Goal: Task Accomplishment & Management: Complete application form

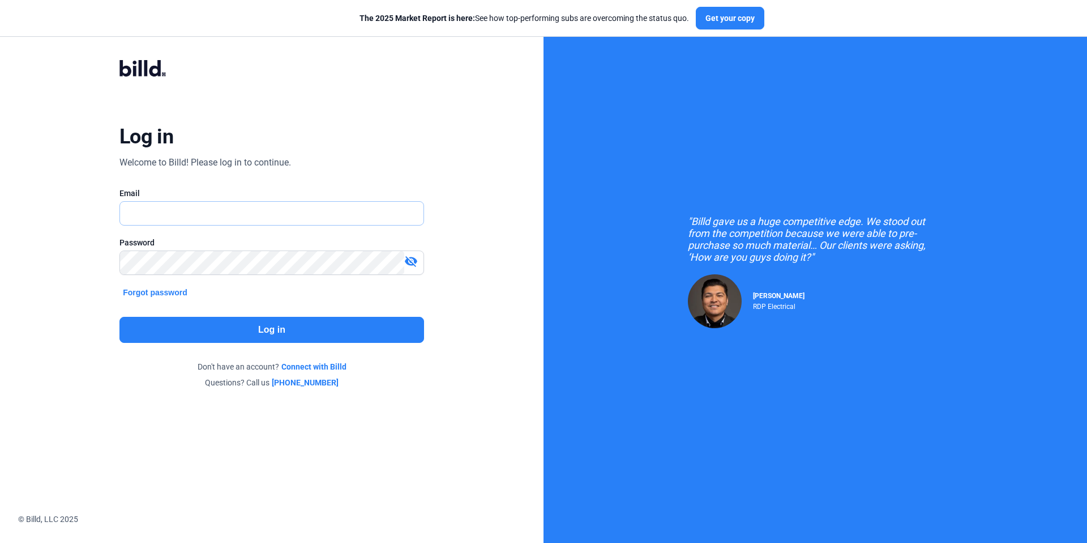
type input "[EMAIL_ADDRESS][DOMAIN_NAME]"
click at [331, 334] on button "Log in" at bounding box center [271, 330] width 305 height 26
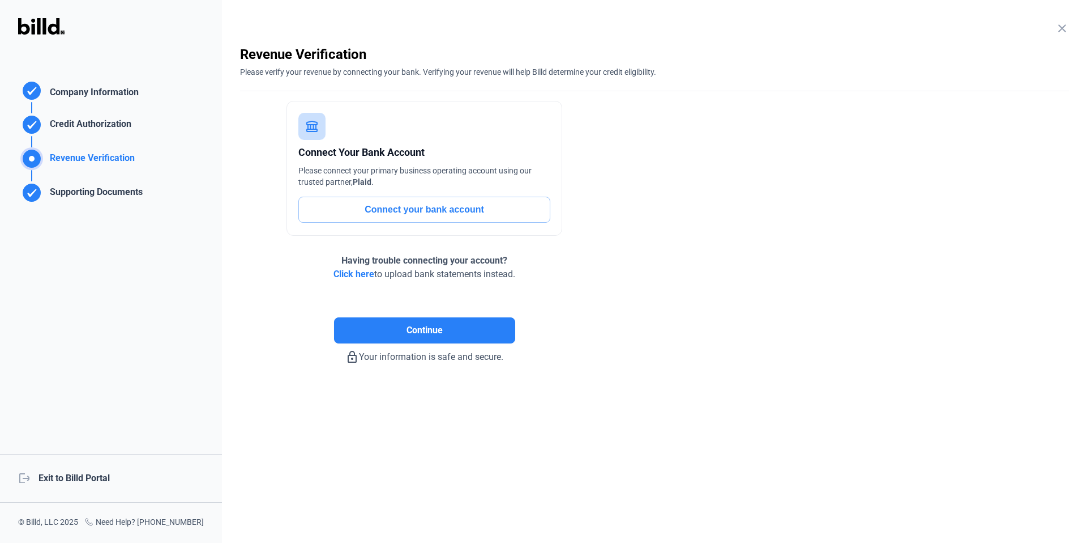
click at [100, 473] on div "logout Exit to Billd Portal" at bounding box center [111, 478] width 222 height 49
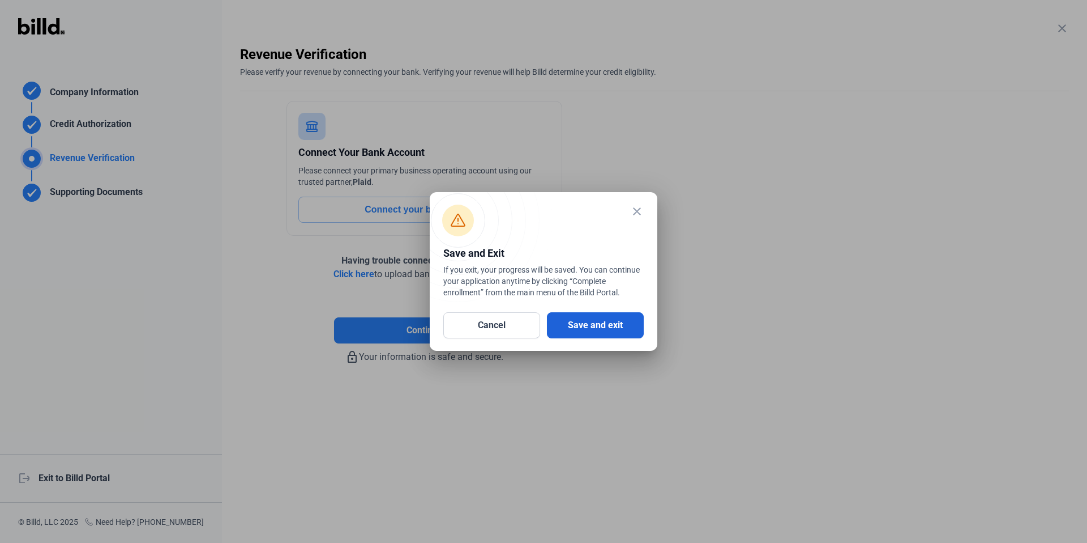
click at [621, 319] on button "Save and exit" at bounding box center [595, 325] width 97 height 26
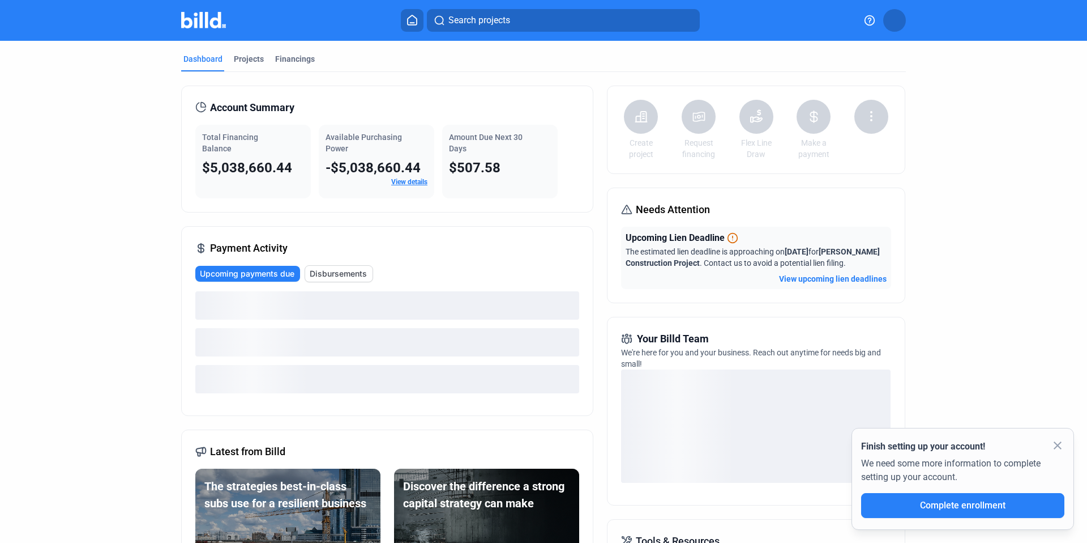
click at [1055, 442] on mat-icon "close" at bounding box center [1058, 445] width 14 height 14
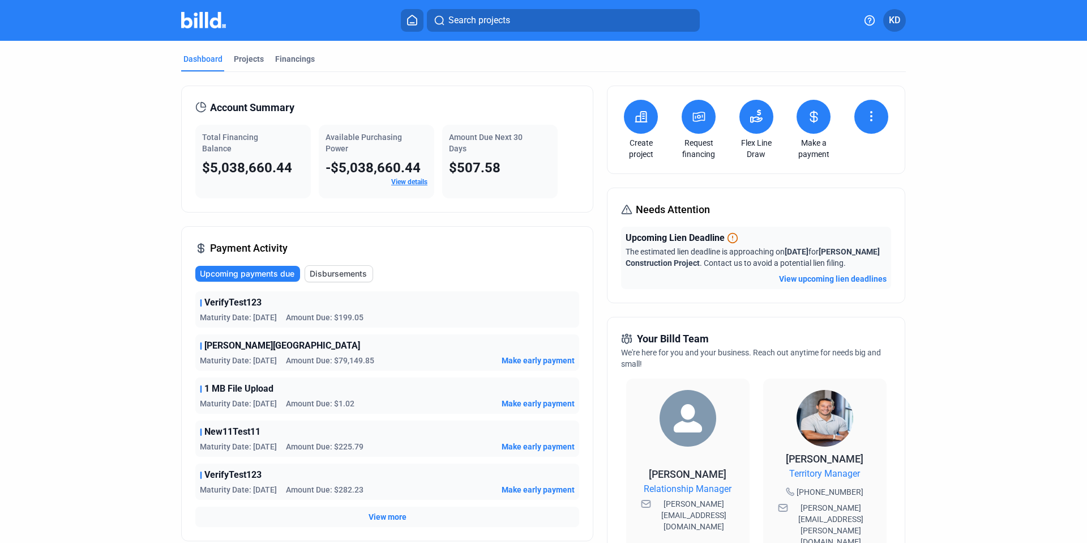
click at [1044, 238] on div "Dashboard Projects Financings Account Summary Total Financing Balance $5,038,66…" at bounding box center [543, 428] width 1087 height 774
click at [982, 216] on dashboard "Dashboard Projects Financings Account Summary Total Financing Balance $5,038,66…" at bounding box center [543, 428] width 979 height 774
click at [696, 117] on icon at bounding box center [699, 117] width 14 height 14
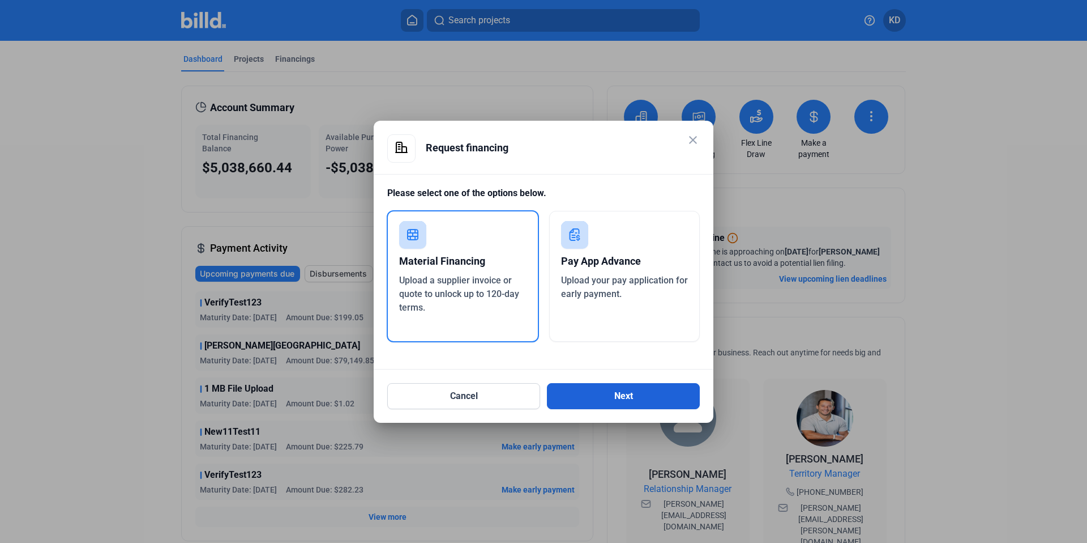
click at [637, 403] on button "Next" at bounding box center [623, 396] width 153 height 26
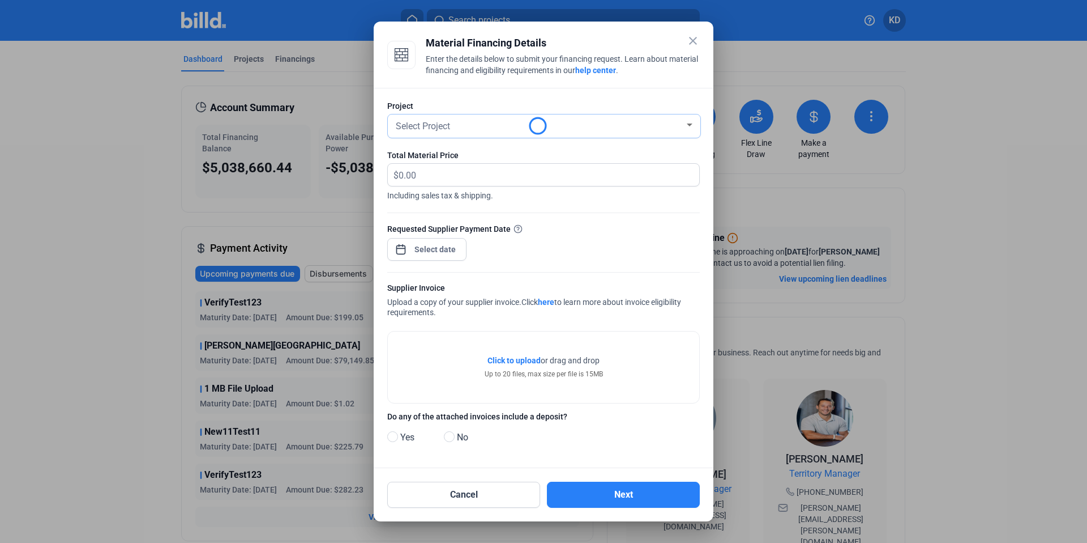
click at [437, 130] on span "Select Project" at bounding box center [423, 126] width 54 height 11
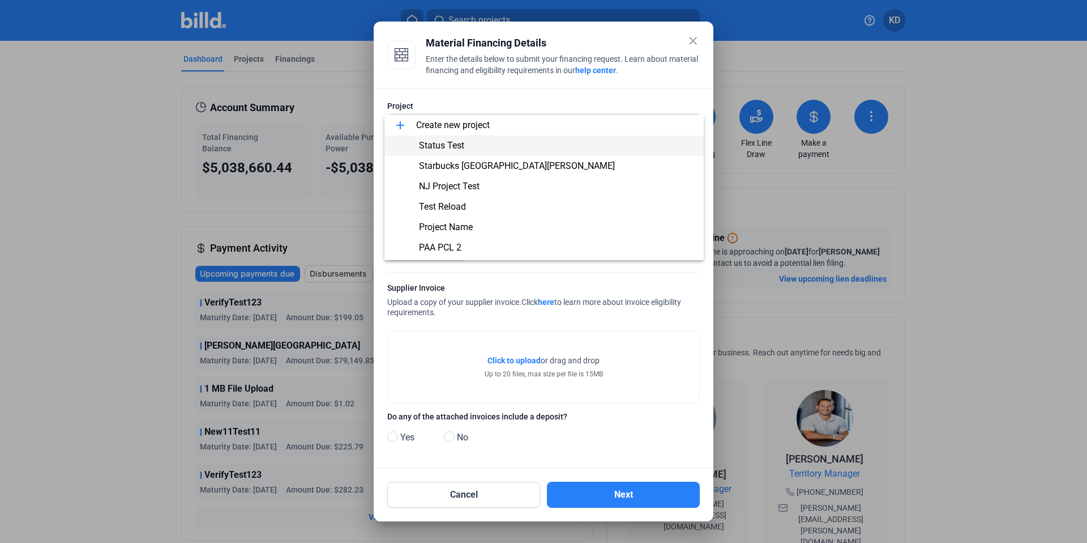
click at [469, 151] on span "Status Test" at bounding box center [544, 145] width 301 height 20
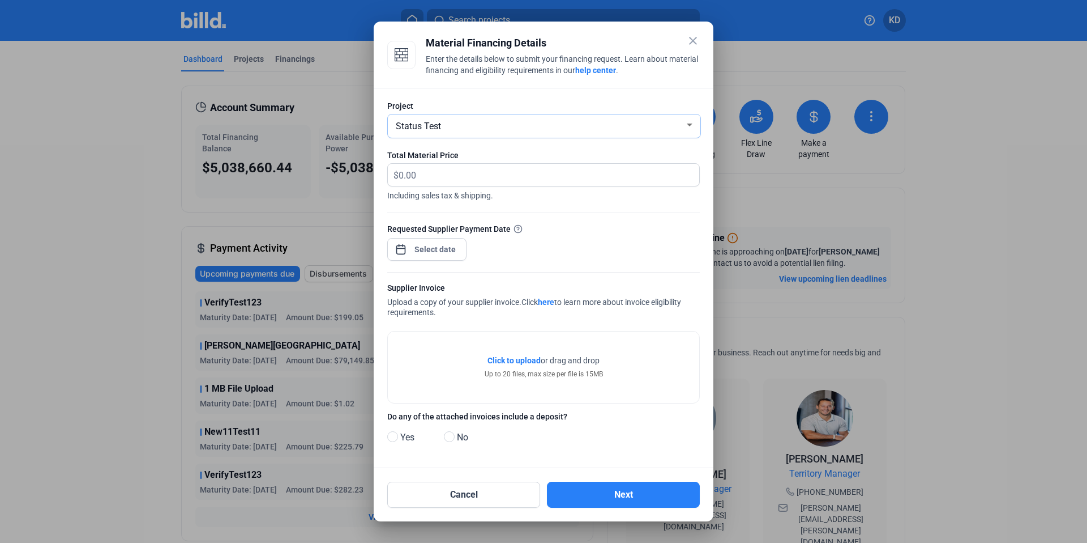
click at [505, 122] on div "Status Test" at bounding box center [539, 125] width 291 height 16
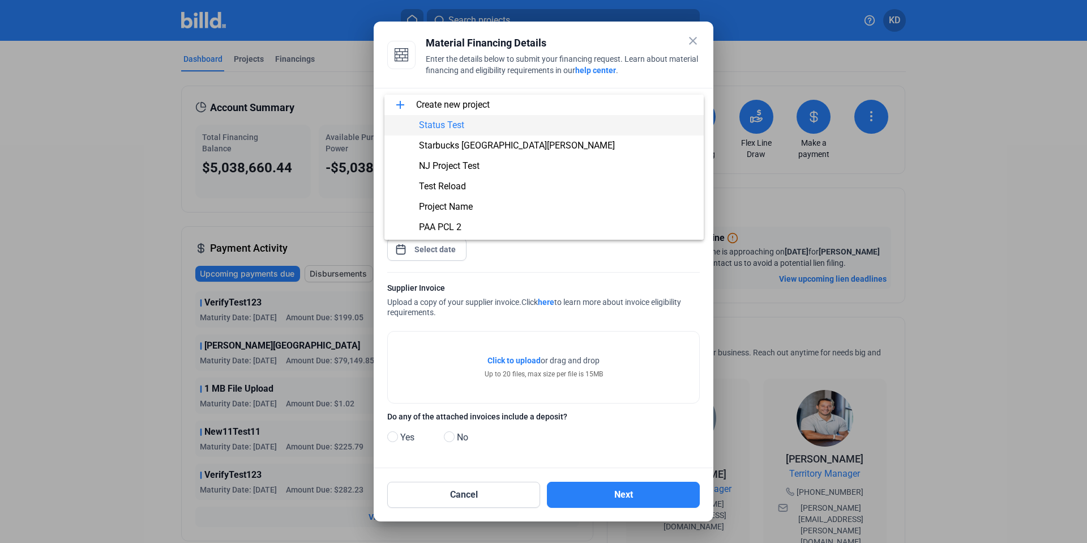
click at [681, 80] on div at bounding box center [543, 271] width 1087 height 543
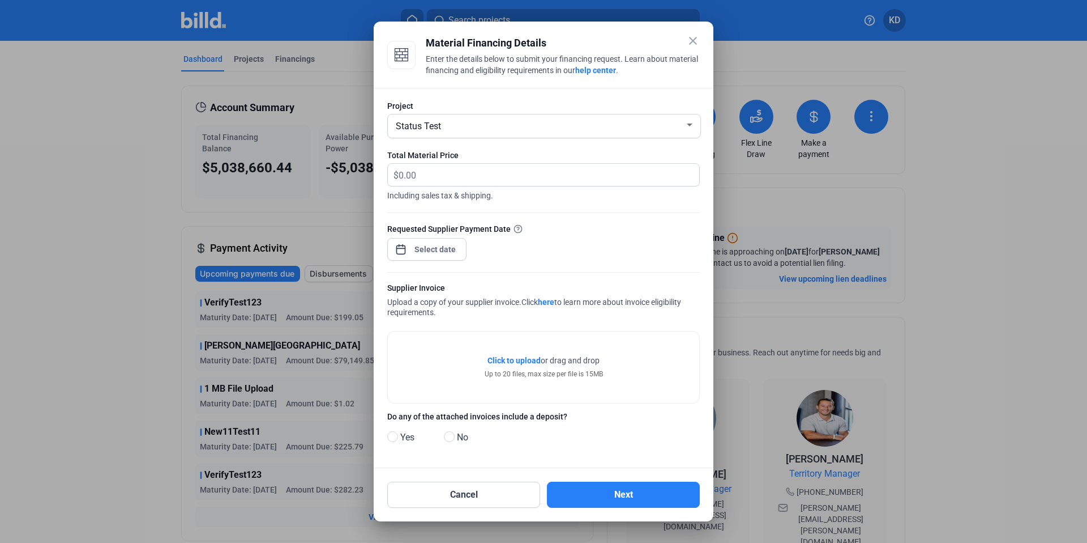
click at [686, 39] on mat-icon "close" at bounding box center [693, 41] width 14 height 14
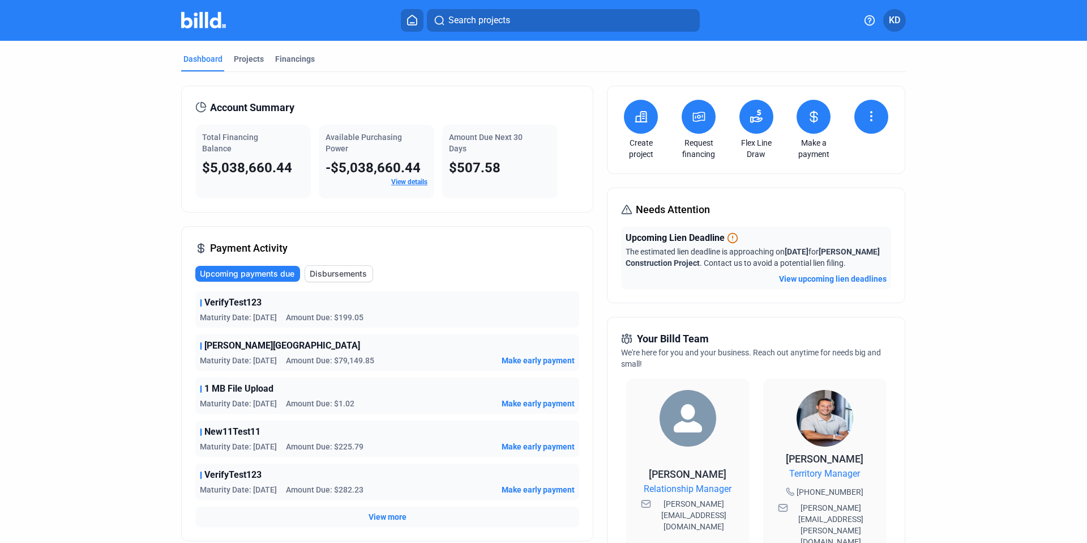
click at [634, 111] on icon at bounding box center [641, 117] width 14 height 14
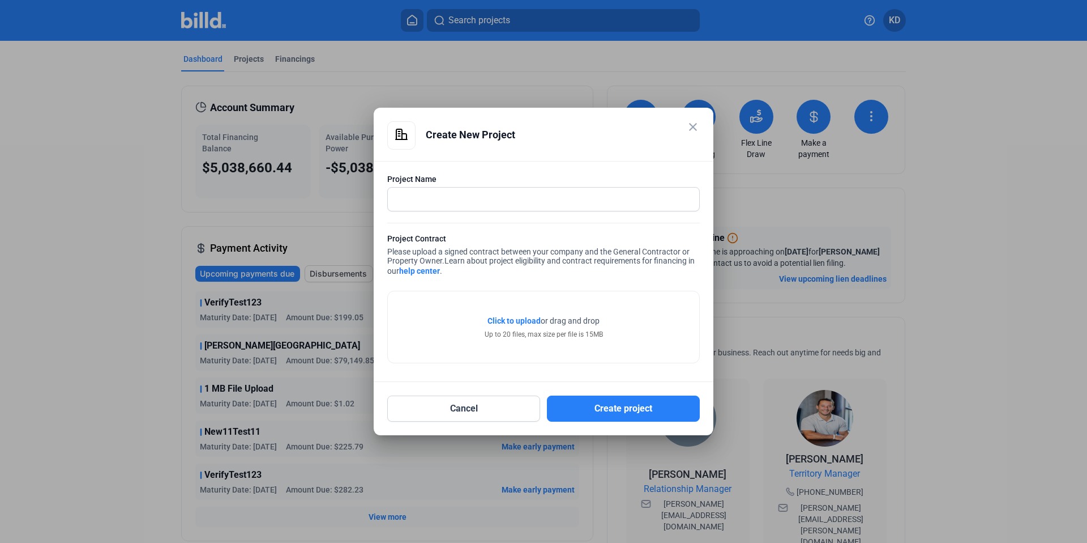
click at [688, 121] on mat-icon "close" at bounding box center [693, 127] width 14 height 14
